Goal: Navigation & Orientation: Find specific page/section

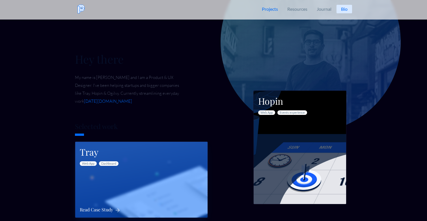
click at [174, 156] on h3 "Tray" at bounding box center [141, 153] width 123 height 14
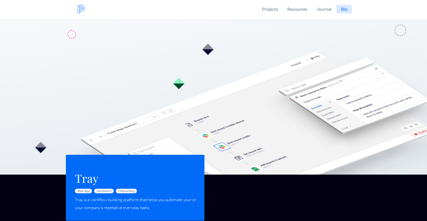
click at [83, 7] on img at bounding box center [81, 9] width 9 height 9
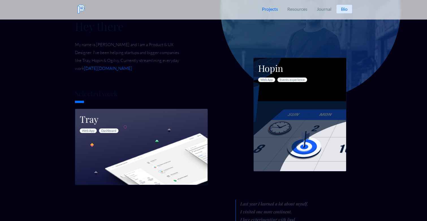
scroll to position [41, 0]
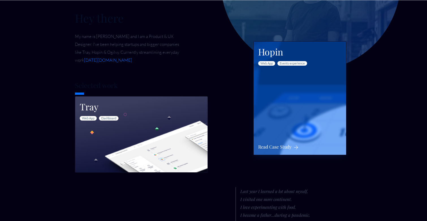
click at [301, 108] on div "Hopin Web App Events experience Read Case Study" at bounding box center [299, 98] width 92 height 113
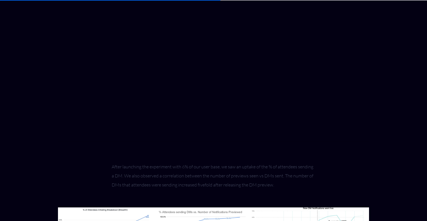
scroll to position [1302, 0]
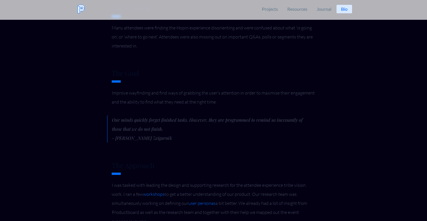
scroll to position [0, 0]
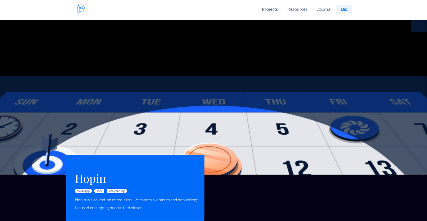
click at [344, 9] on link "Bio" at bounding box center [344, 9] width 16 height 8
